Goal: Transaction & Acquisition: Download file/media

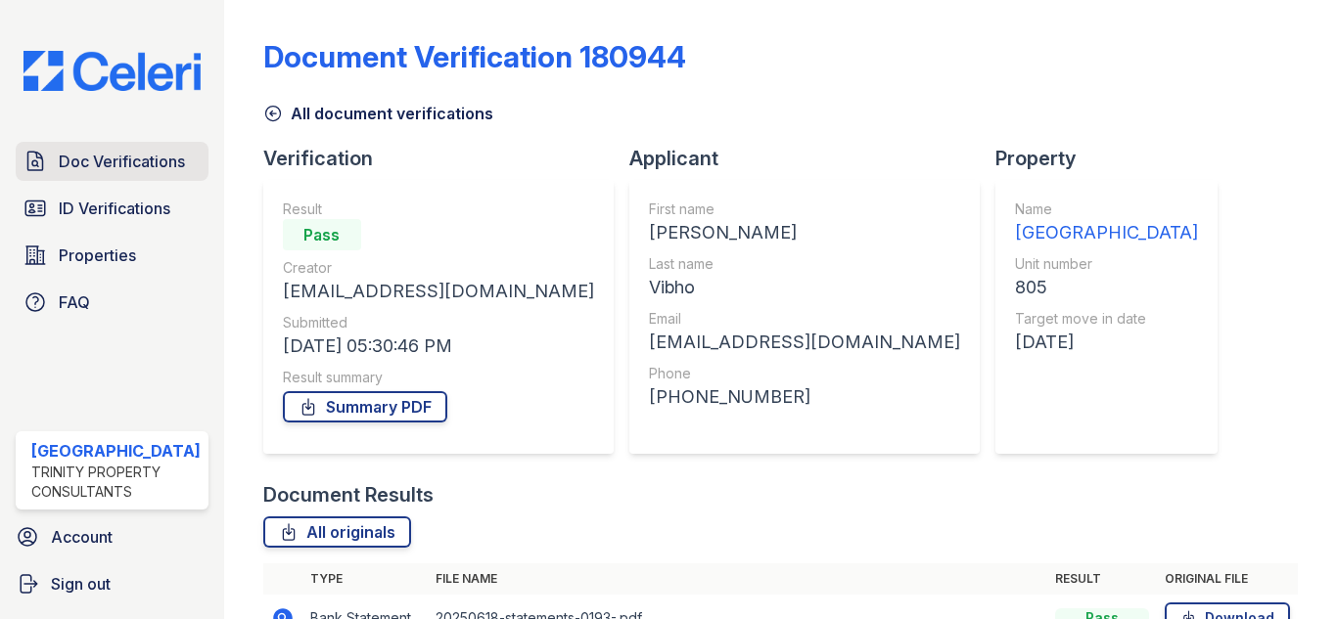
click at [100, 158] on span "Doc Verifications" at bounding box center [122, 161] width 126 height 23
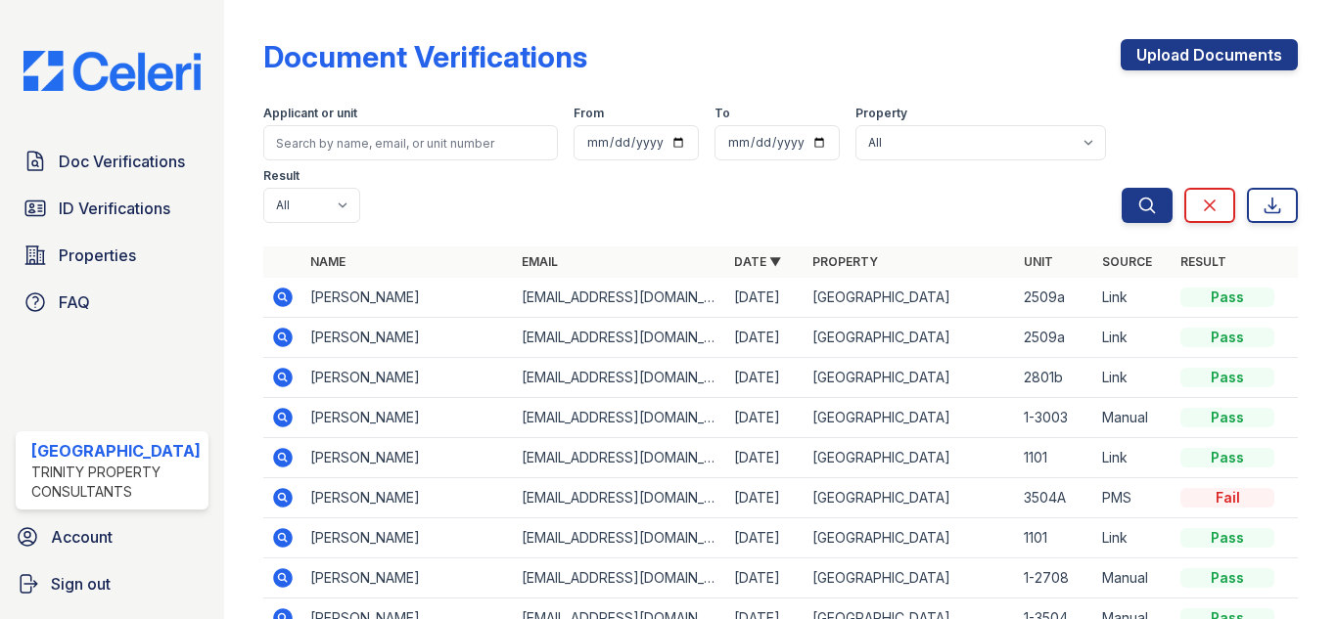
click at [271, 296] on icon at bounding box center [282, 297] width 23 height 23
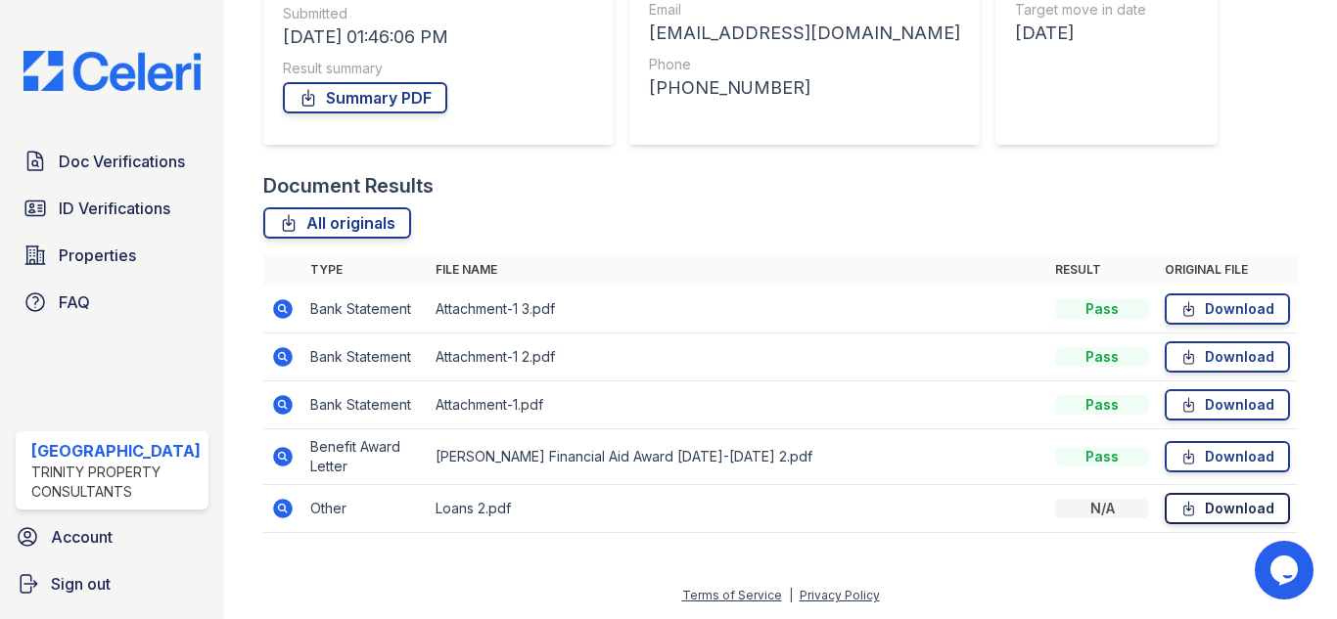
click at [1211, 508] on link "Download" at bounding box center [1227, 508] width 125 height 31
click at [1184, 454] on icon at bounding box center [1188, 457] width 17 height 20
click at [1230, 511] on link "Download" at bounding box center [1227, 508] width 125 height 31
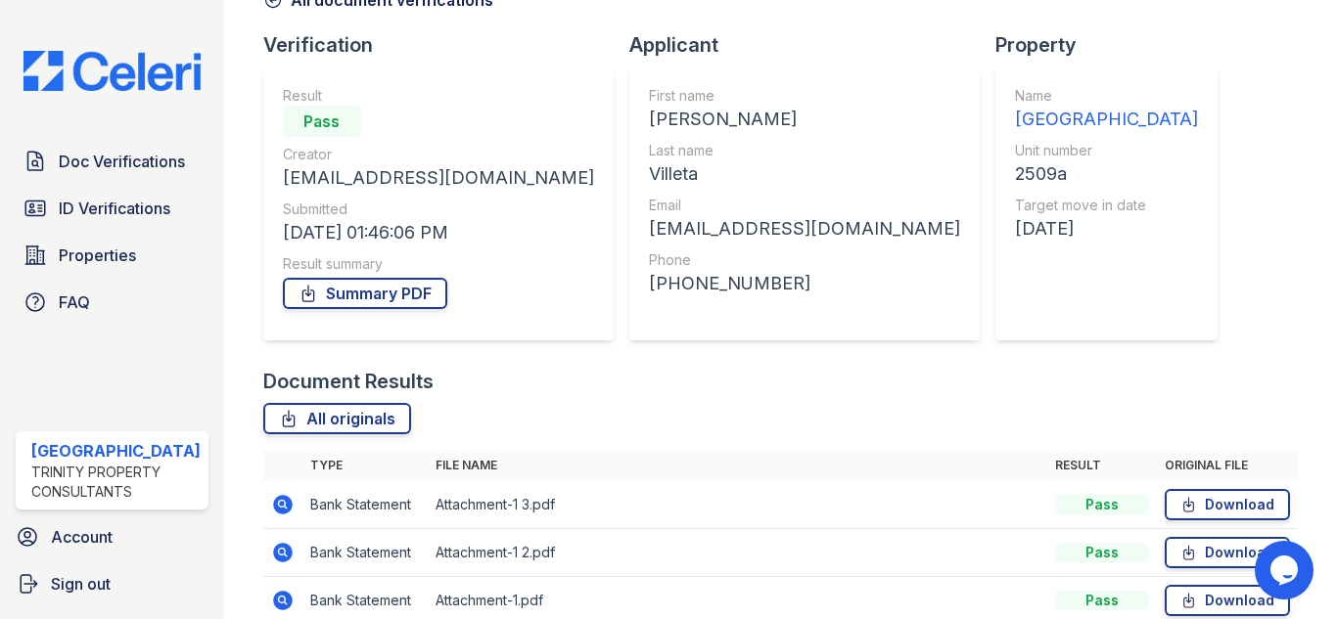
scroll to position [309, 0]
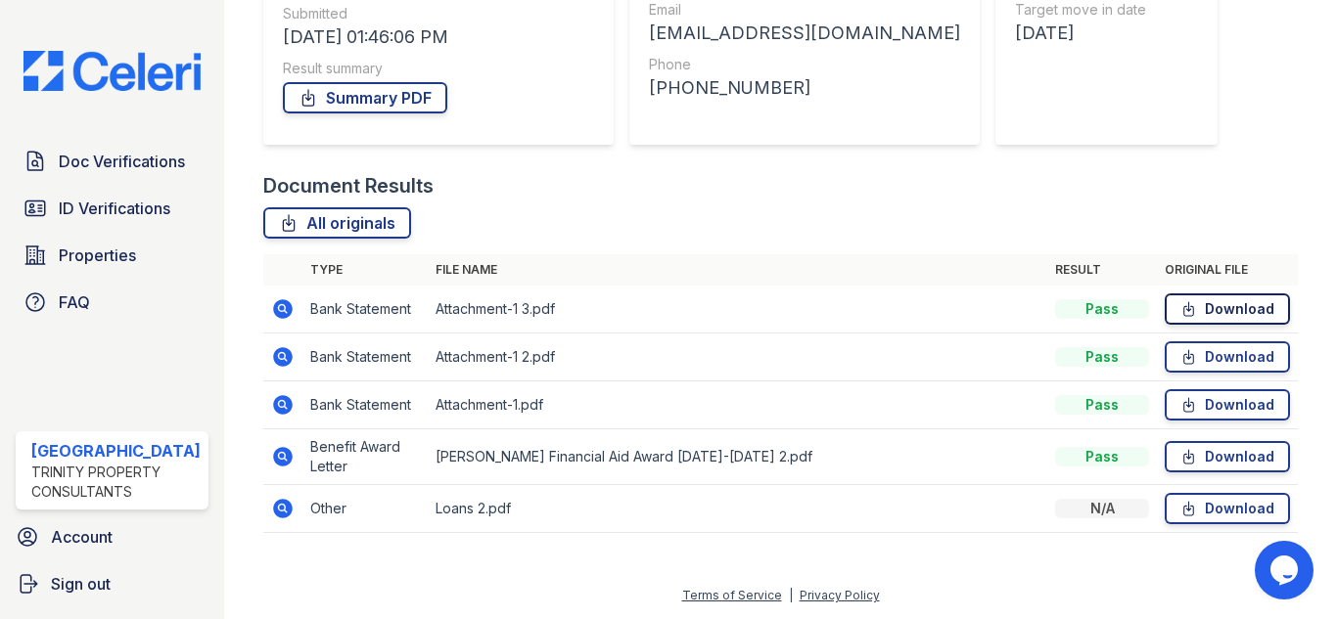
click at [1233, 304] on link "Download" at bounding box center [1227, 309] width 125 height 31
click at [1228, 363] on link "Download" at bounding box center [1227, 357] width 125 height 31
click at [1220, 409] on link "Download" at bounding box center [1227, 404] width 125 height 31
click at [1216, 459] on link "Download" at bounding box center [1227, 456] width 125 height 31
click at [1225, 505] on link "Download" at bounding box center [1227, 508] width 125 height 31
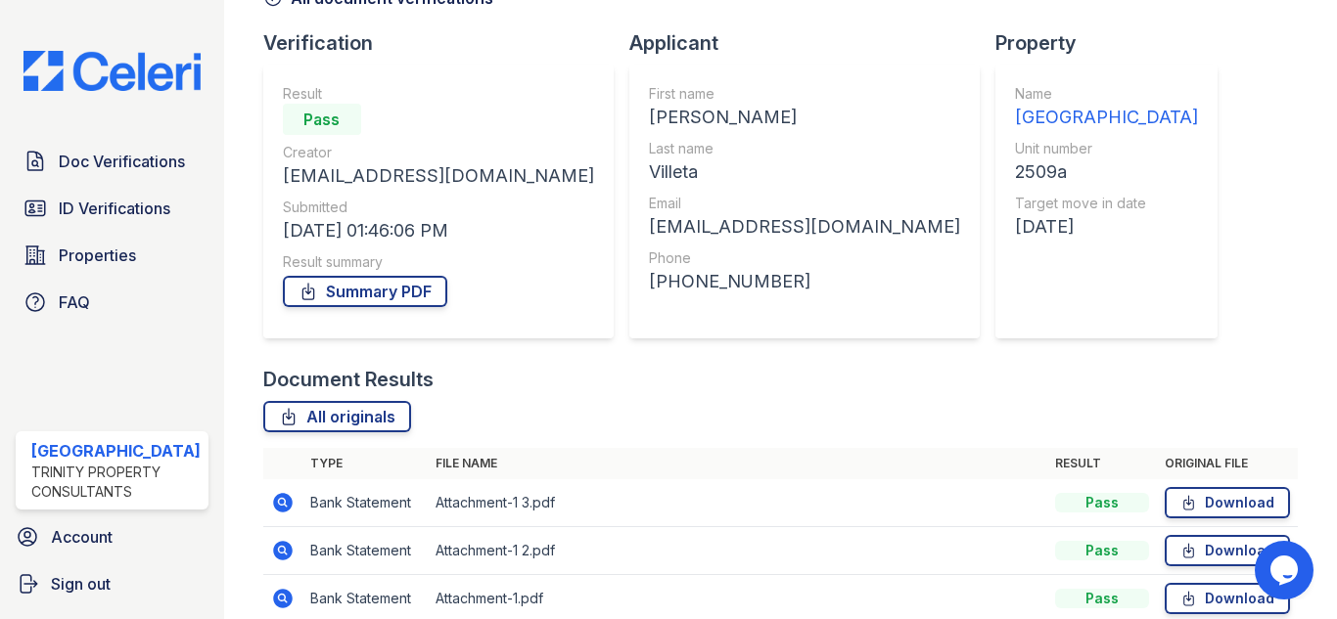
scroll to position [114, 0]
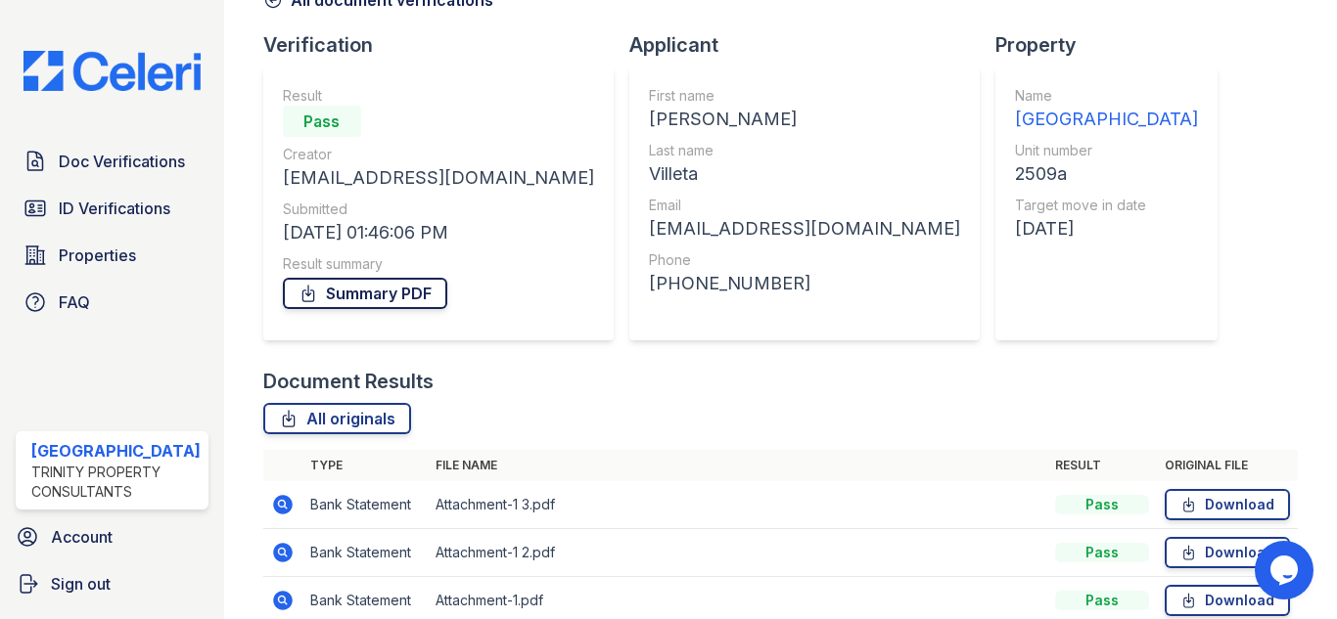
click at [390, 287] on link "Summary PDF" at bounding box center [365, 293] width 164 height 31
